Goal: Use online tool/utility

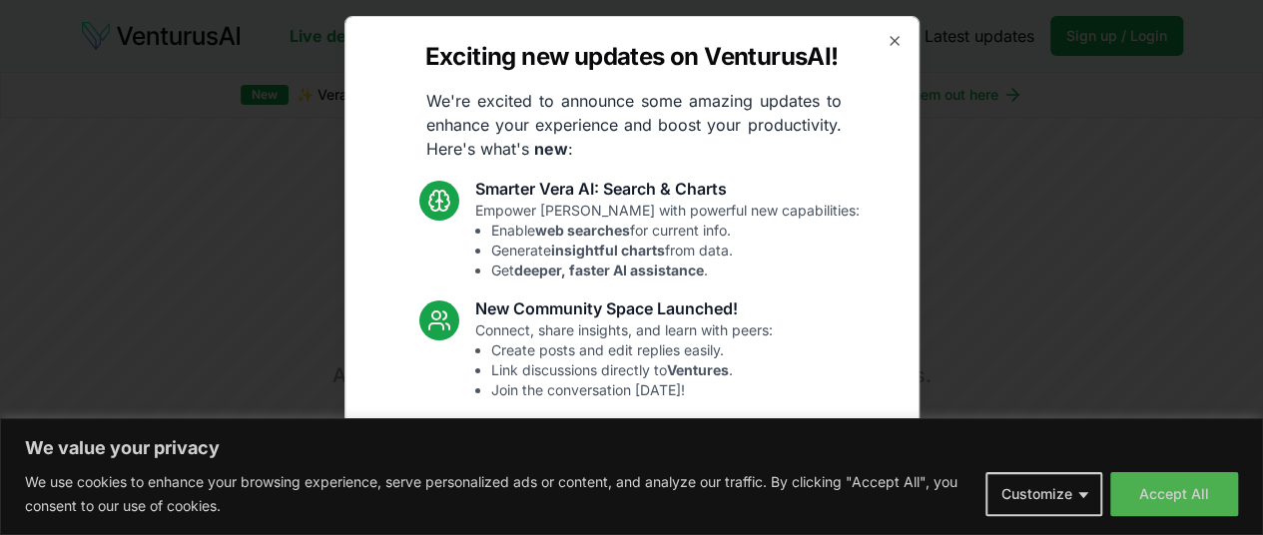
click at [920, 39] on div "Exciting new updates on VenturusAI! We're excited to announce some amazing upda…" at bounding box center [631, 267] width 575 height 503
drag, startPoint x: 941, startPoint y: 49, endPoint x: 581, endPoint y: 114, distance: 365.3
click at [903, 49] on icon "button" at bounding box center [895, 41] width 16 height 16
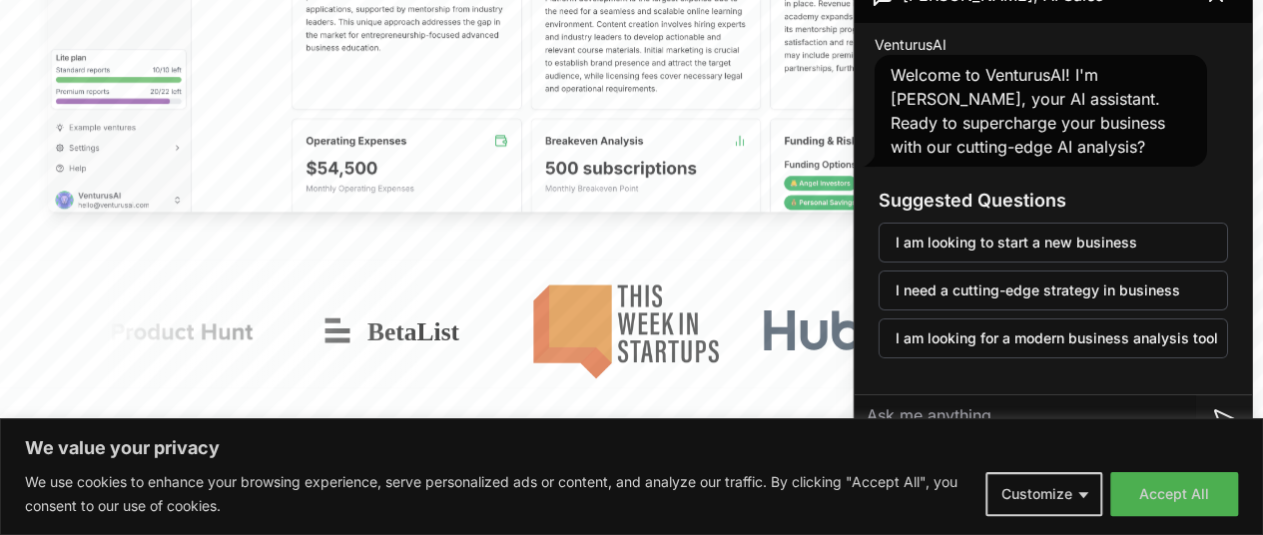
scroll to position [1098, 0]
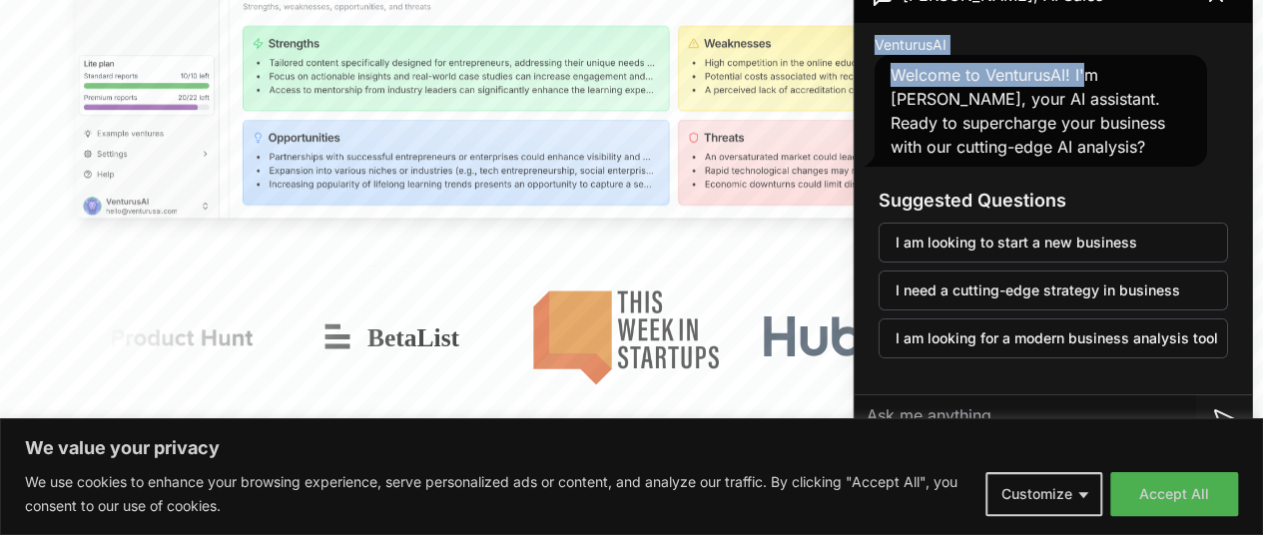
drag, startPoint x: 1150, startPoint y: 19, endPoint x: 1144, endPoint y: 39, distance: 20.8
click at [1144, 39] on div "[PERSON_NAME], AI Sales VenturusAI Welcome to VenturusAI! I'm [PERSON_NAME], yo…" at bounding box center [1053, 218] width 397 height 503
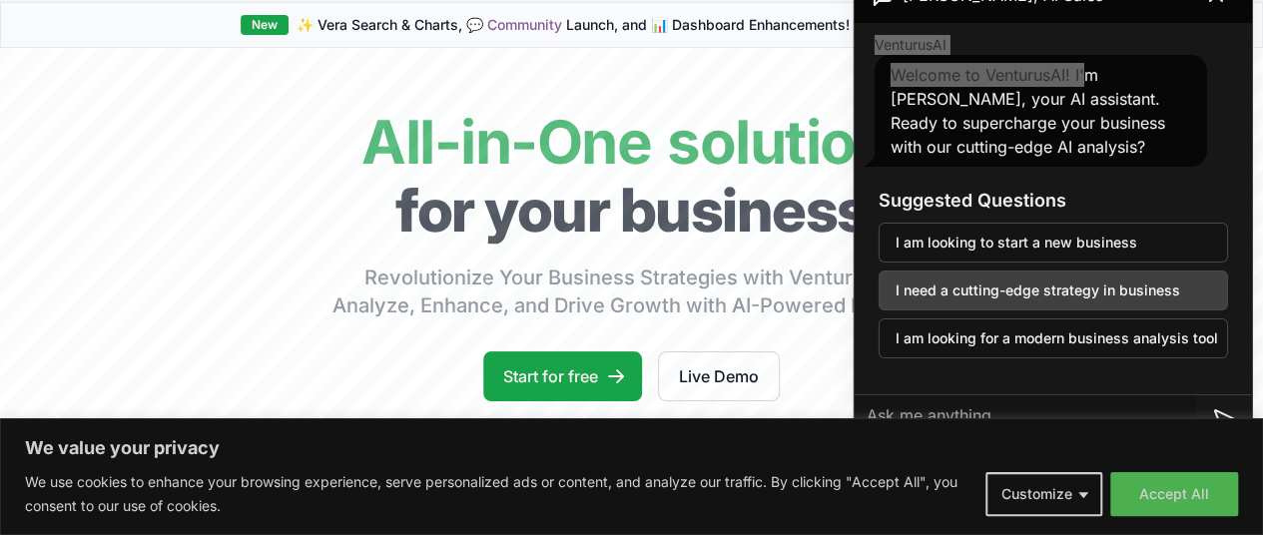
scroll to position [100, 0]
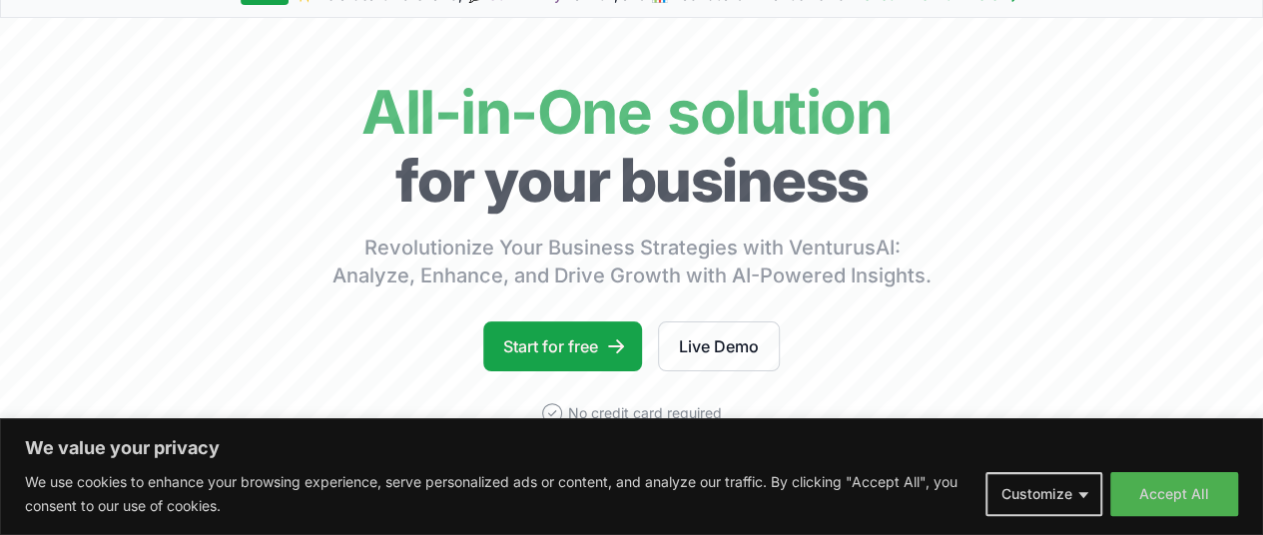
click at [1086, 498] on button "Customize" at bounding box center [1044, 494] width 117 height 44
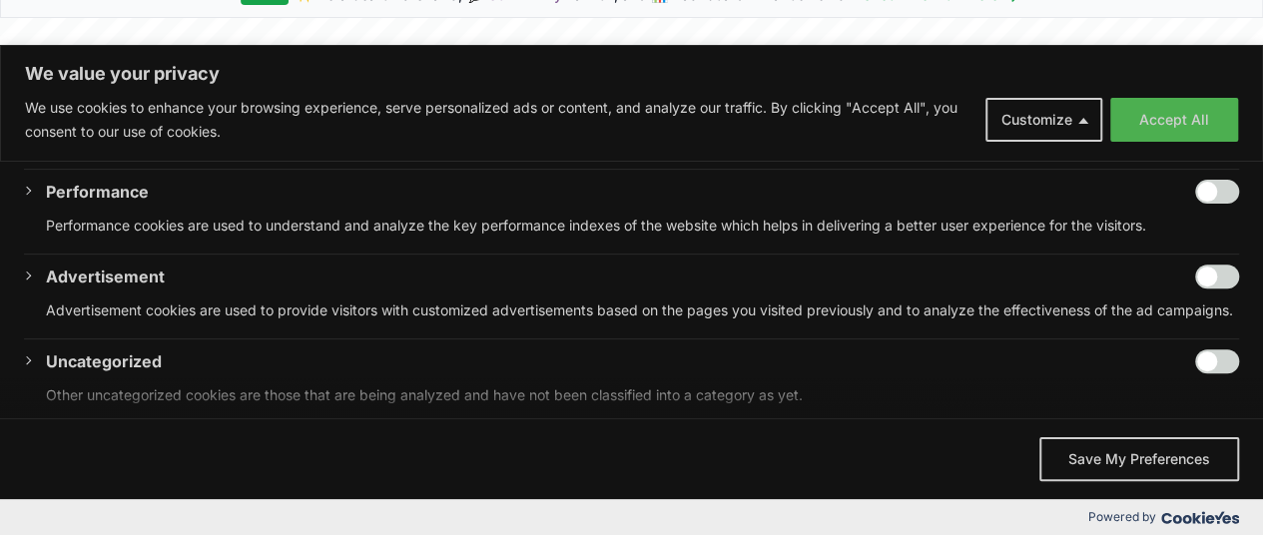
scroll to position [436, 0]
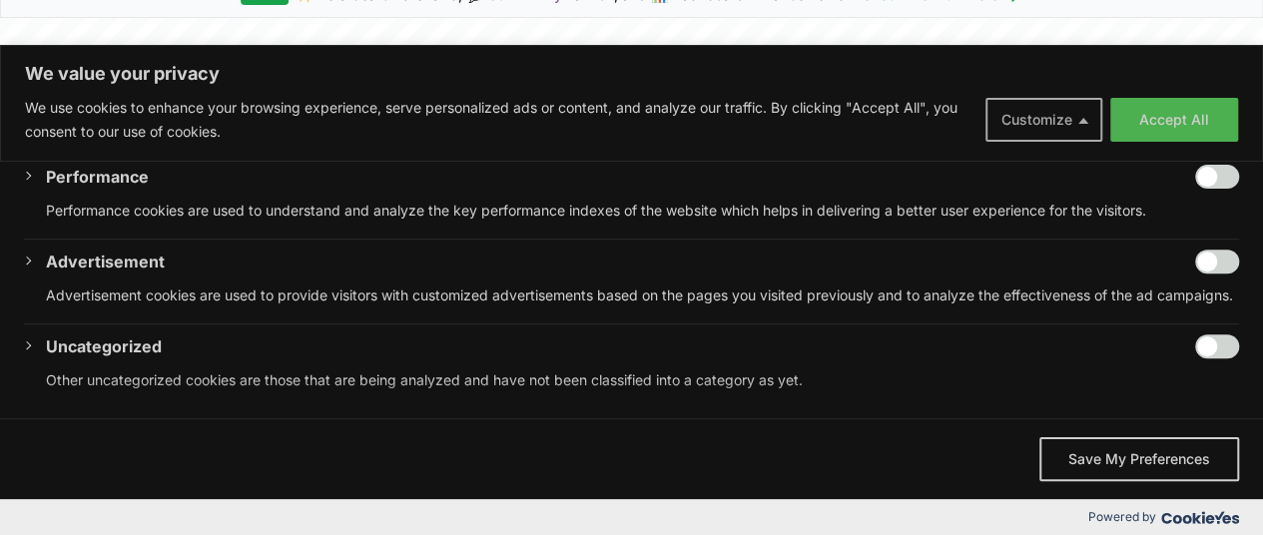
click at [1078, 115] on button "Customize" at bounding box center [1044, 120] width 117 height 44
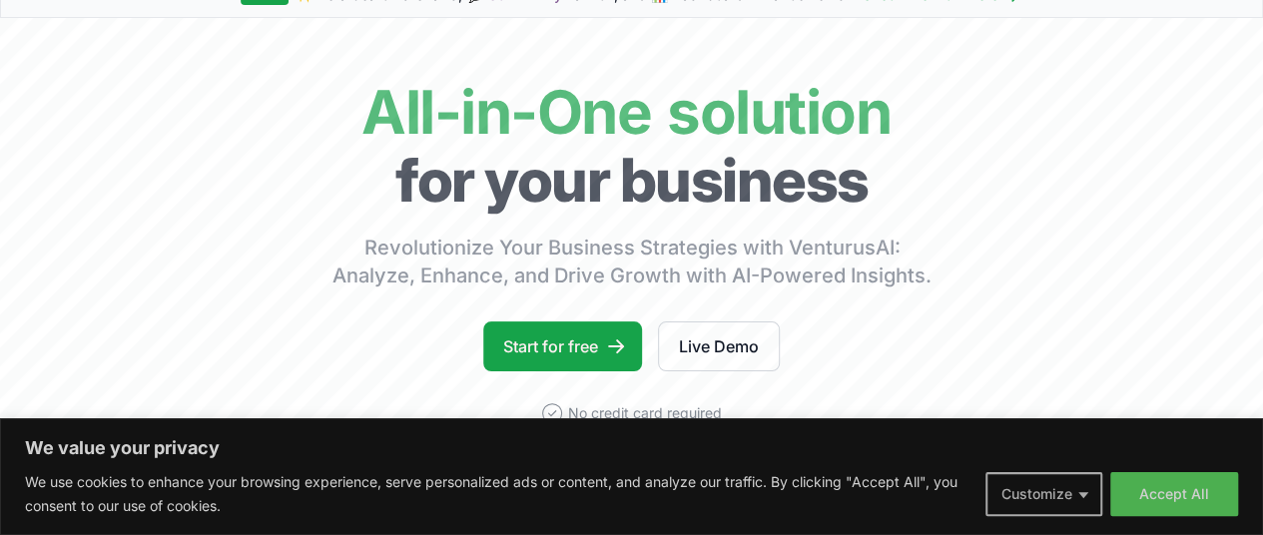
click at [1075, 504] on button "Customize" at bounding box center [1044, 494] width 117 height 44
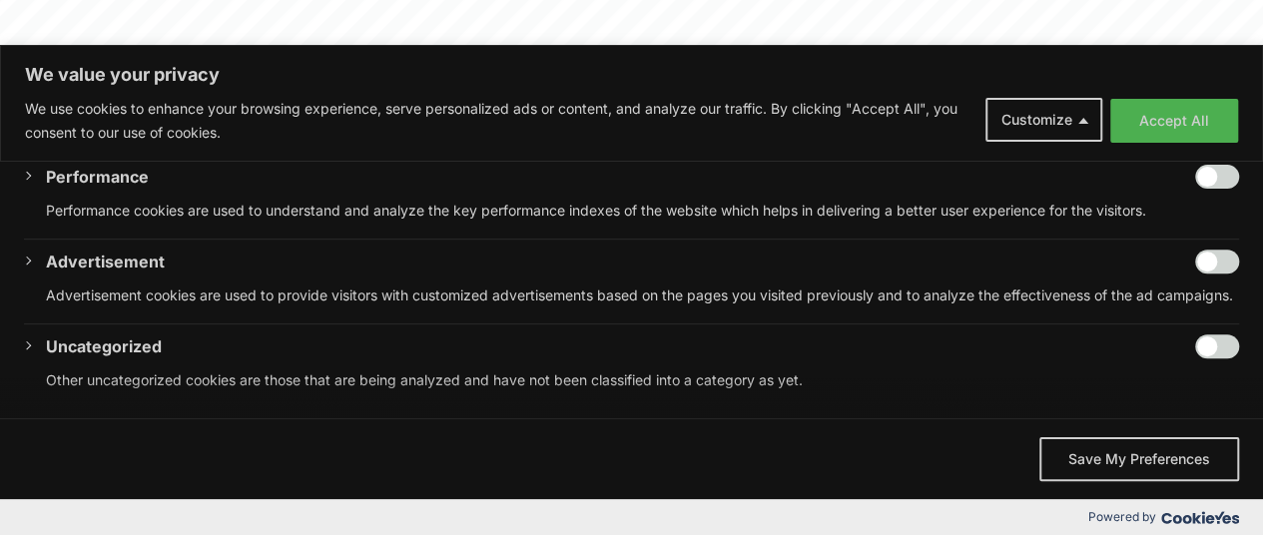
scroll to position [399, 0]
click at [1111, 460] on button "Save My Preferences" at bounding box center [1139, 459] width 200 height 44
